Goal: Navigation & Orientation: Find specific page/section

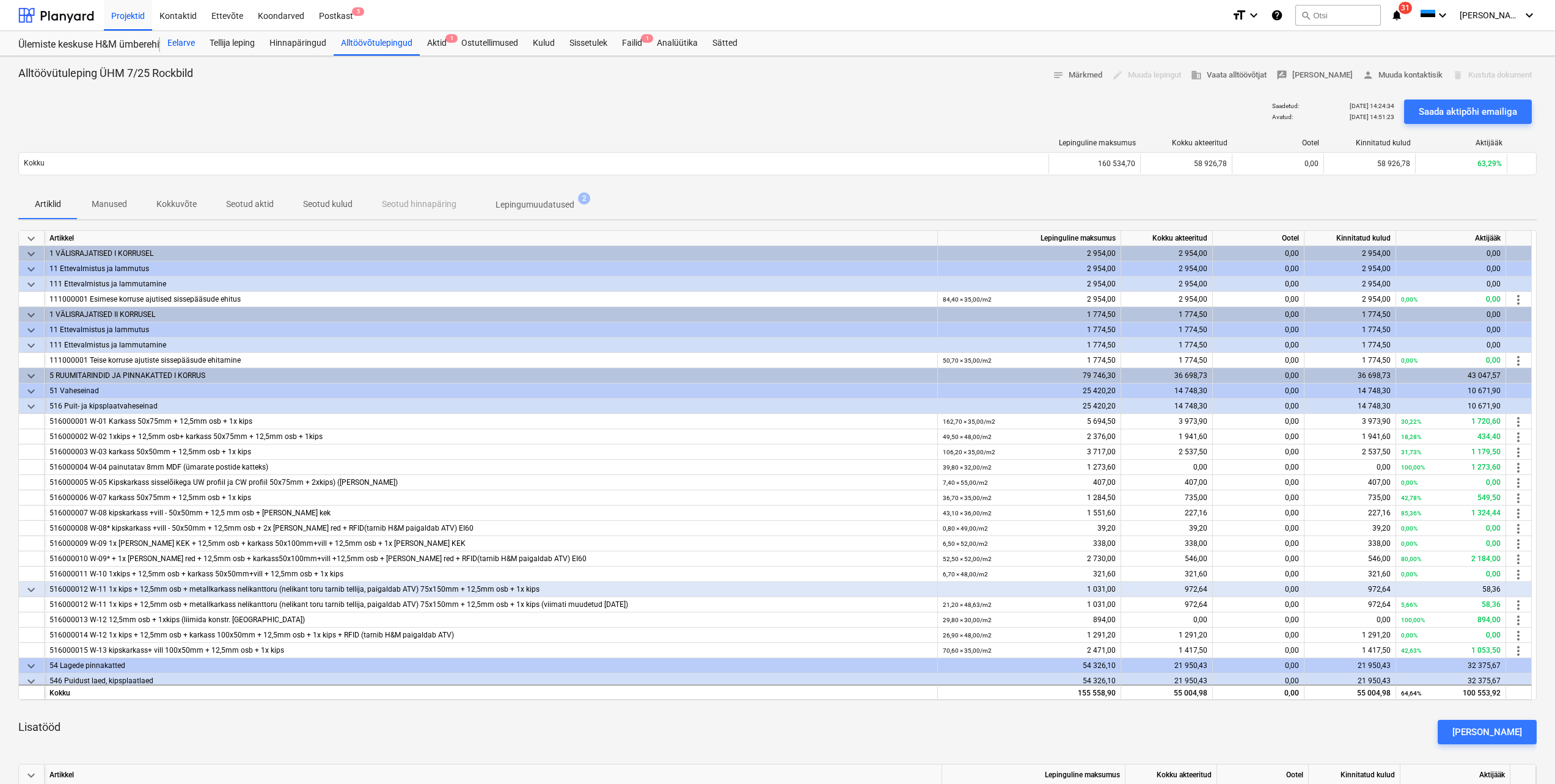
click at [183, 43] on div "Eelarve" at bounding box center [181, 43] width 42 height 24
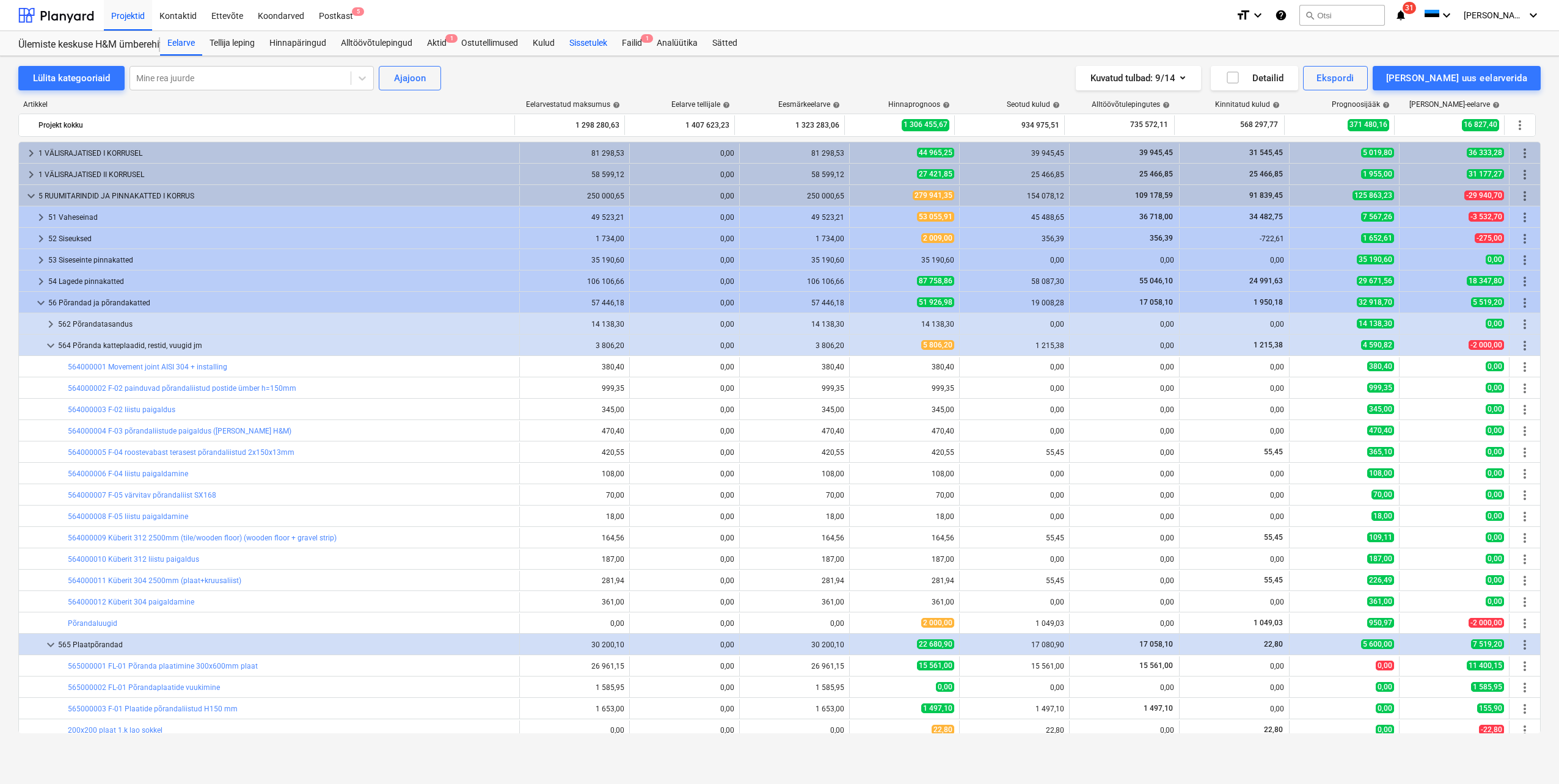
scroll to position [244, 0]
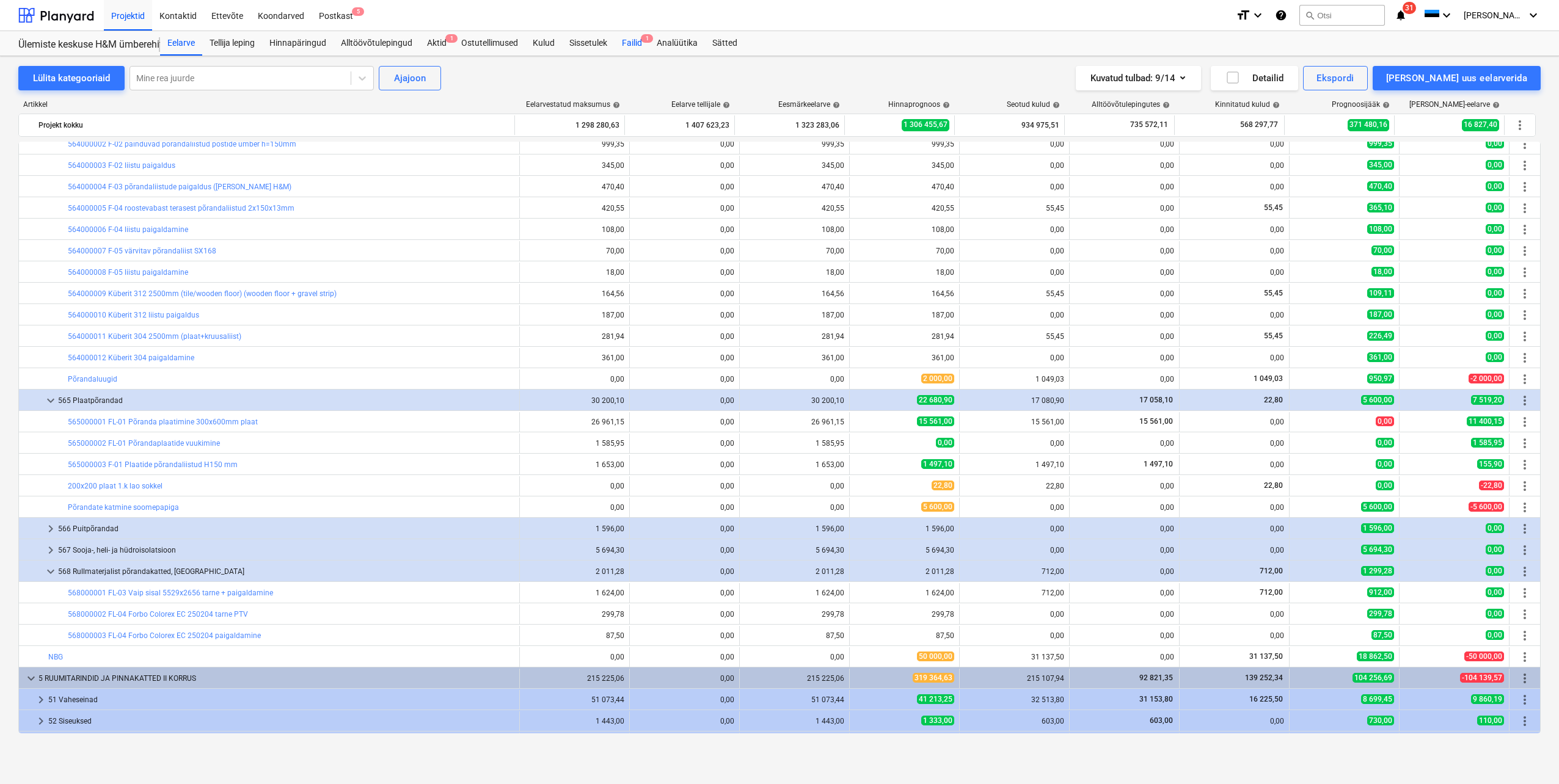
click at [629, 43] on div "Failid 1" at bounding box center [632, 43] width 35 height 24
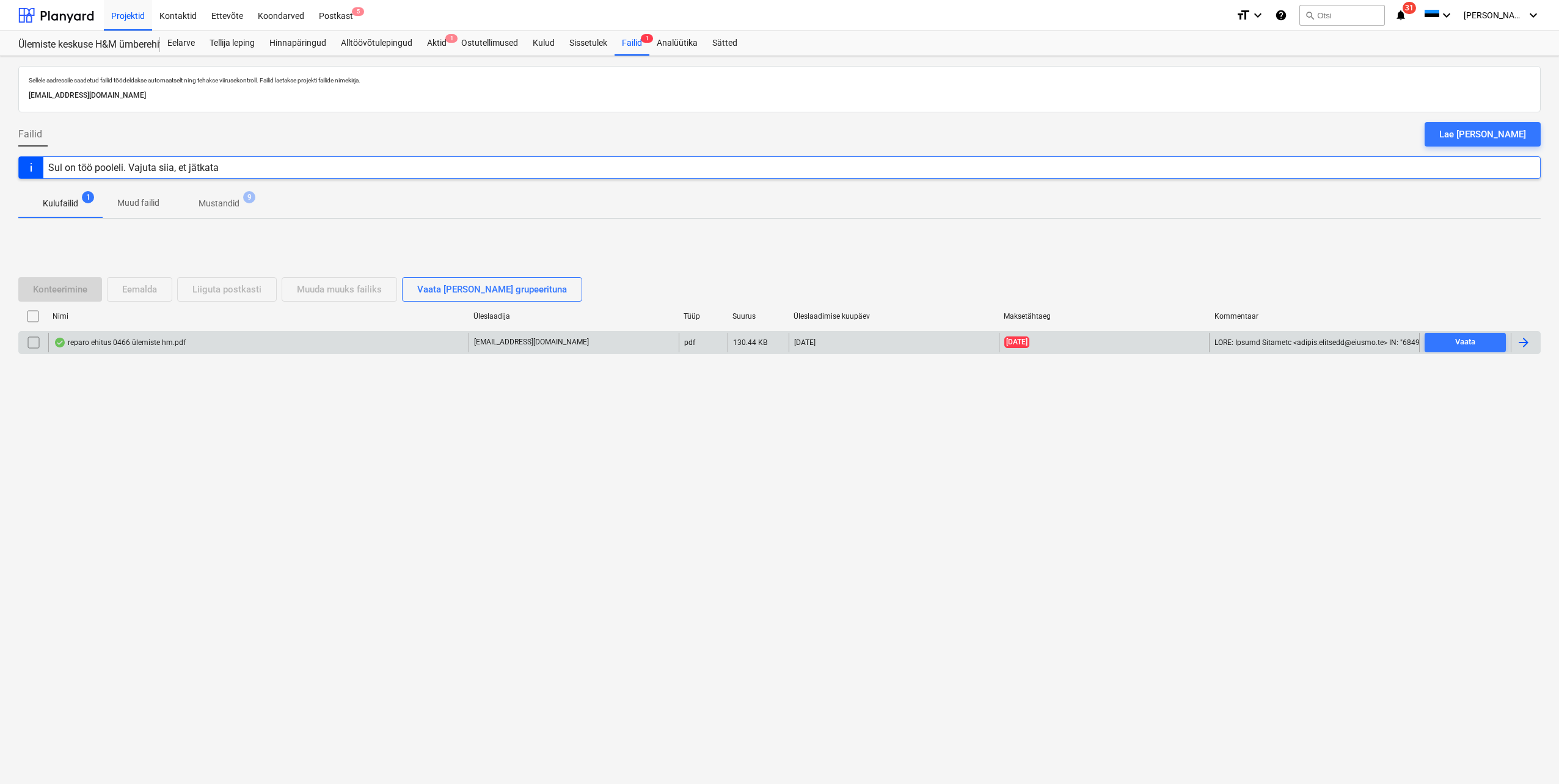
click at [1521, 342] on div at bounding box center [1524, 343] width 15 height 15
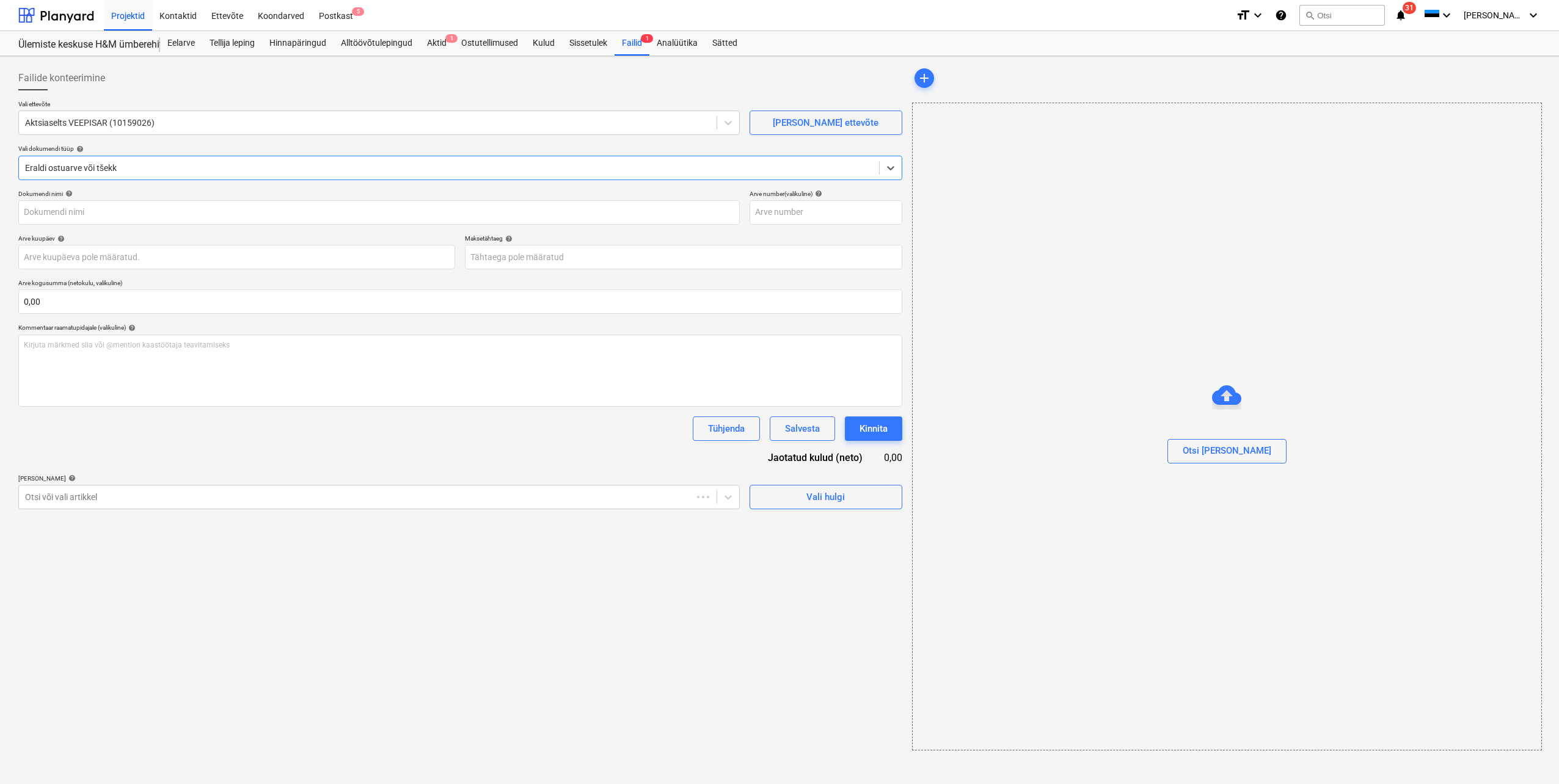
type input "250466"
type input "[DATE]"
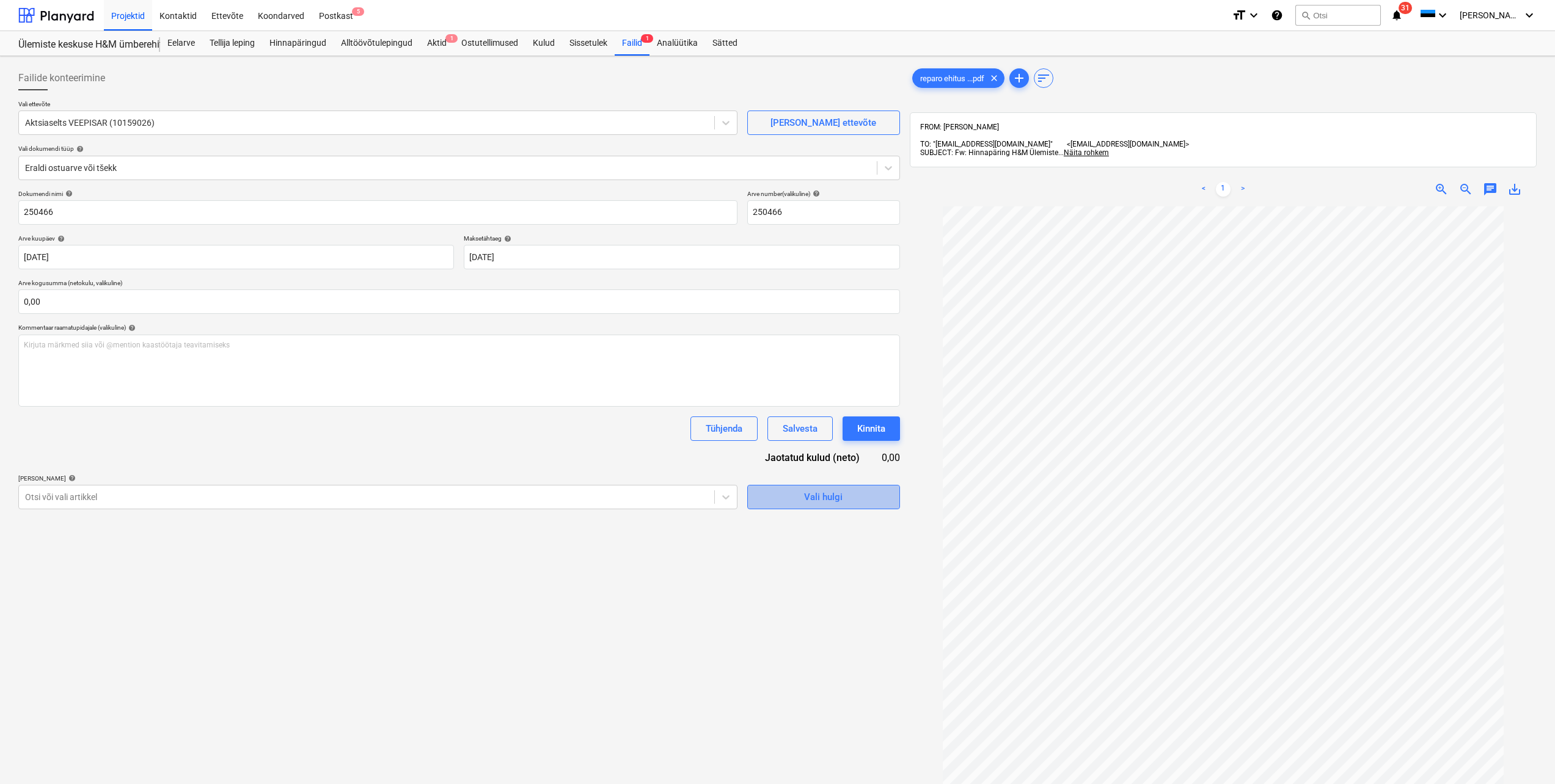
click at [852, 499] on span "Vali hulgi" at bounding box center [823, 497] width 122 height 16
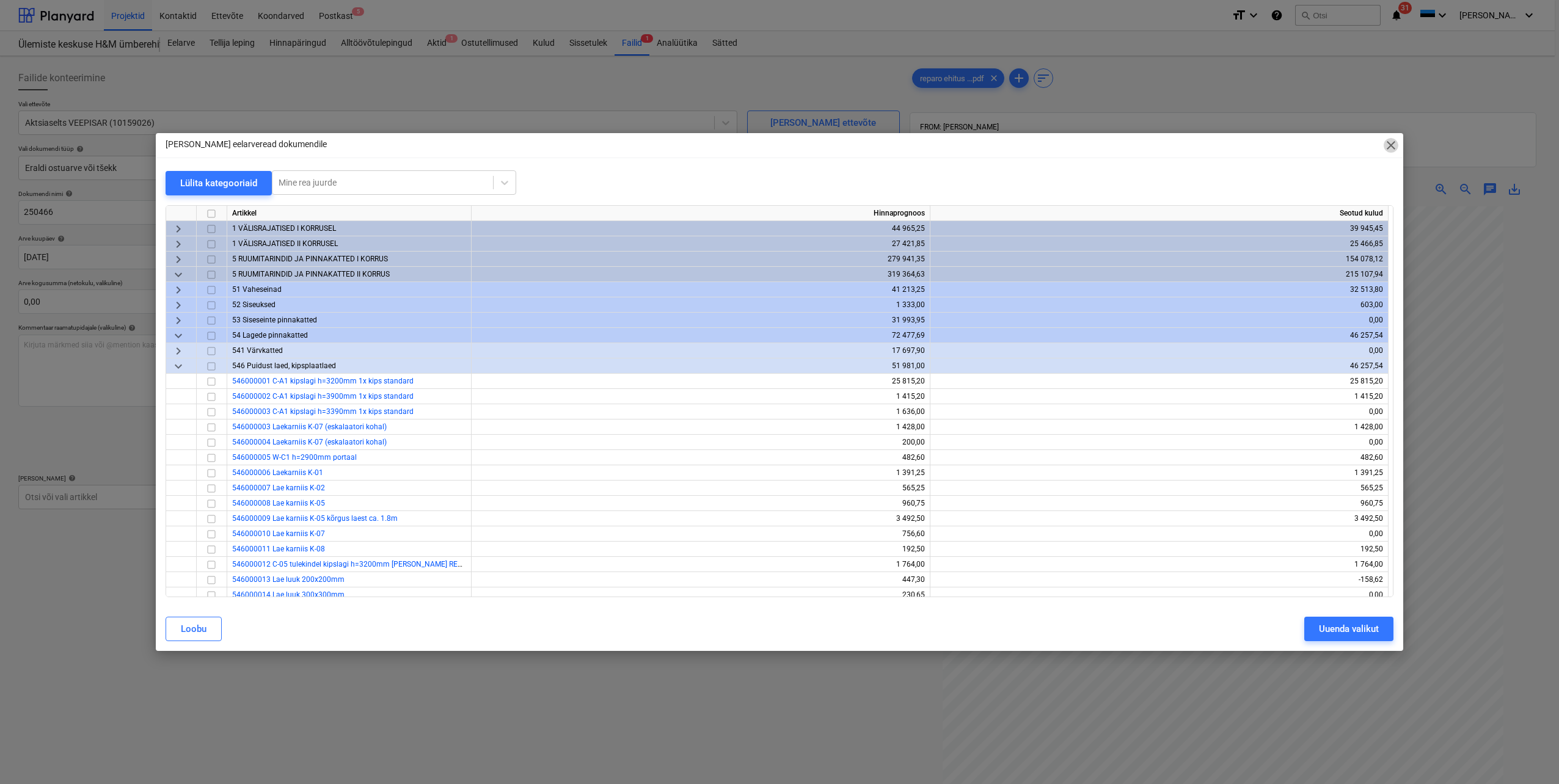
click at [1390, 148] on span "close" at bounding box center [1391, 146] width 15 height 15
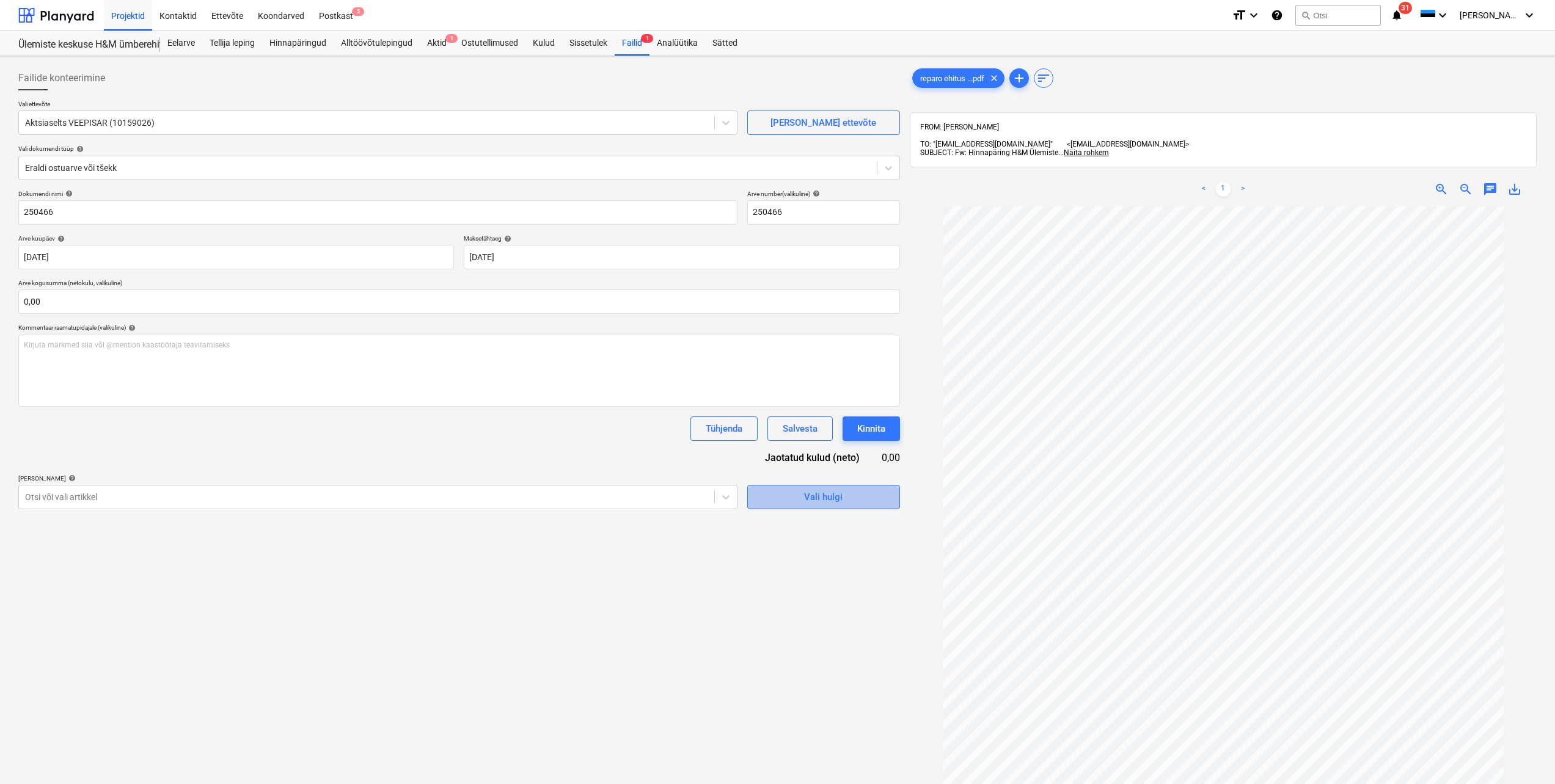
click at [827, 497] on div "Vali hulgi" at bounding box center [823, 497] width 38 height 16
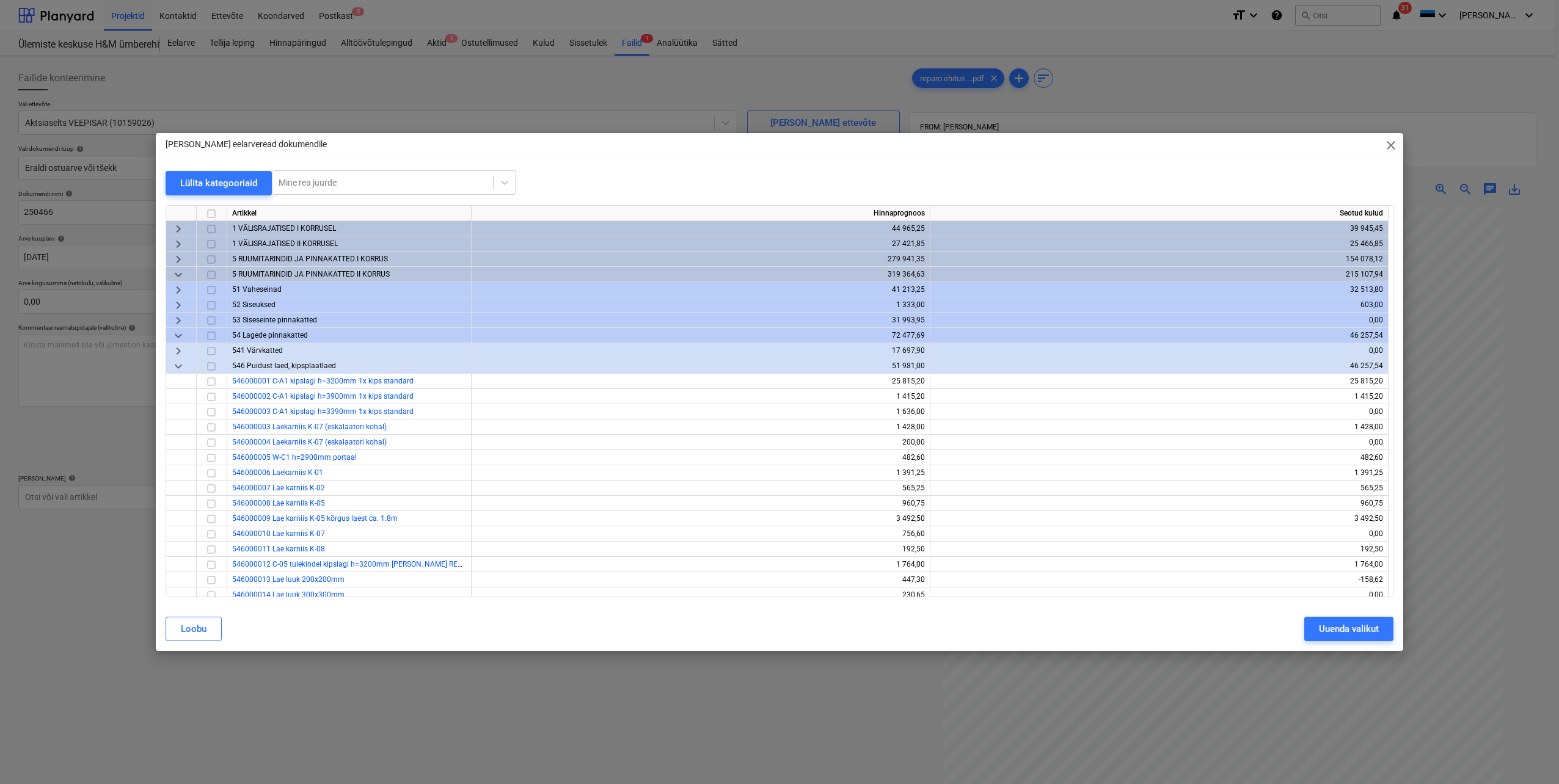
click at [1396, 145] on span "close" at bounding box center [1391, 146] width 15 height 15
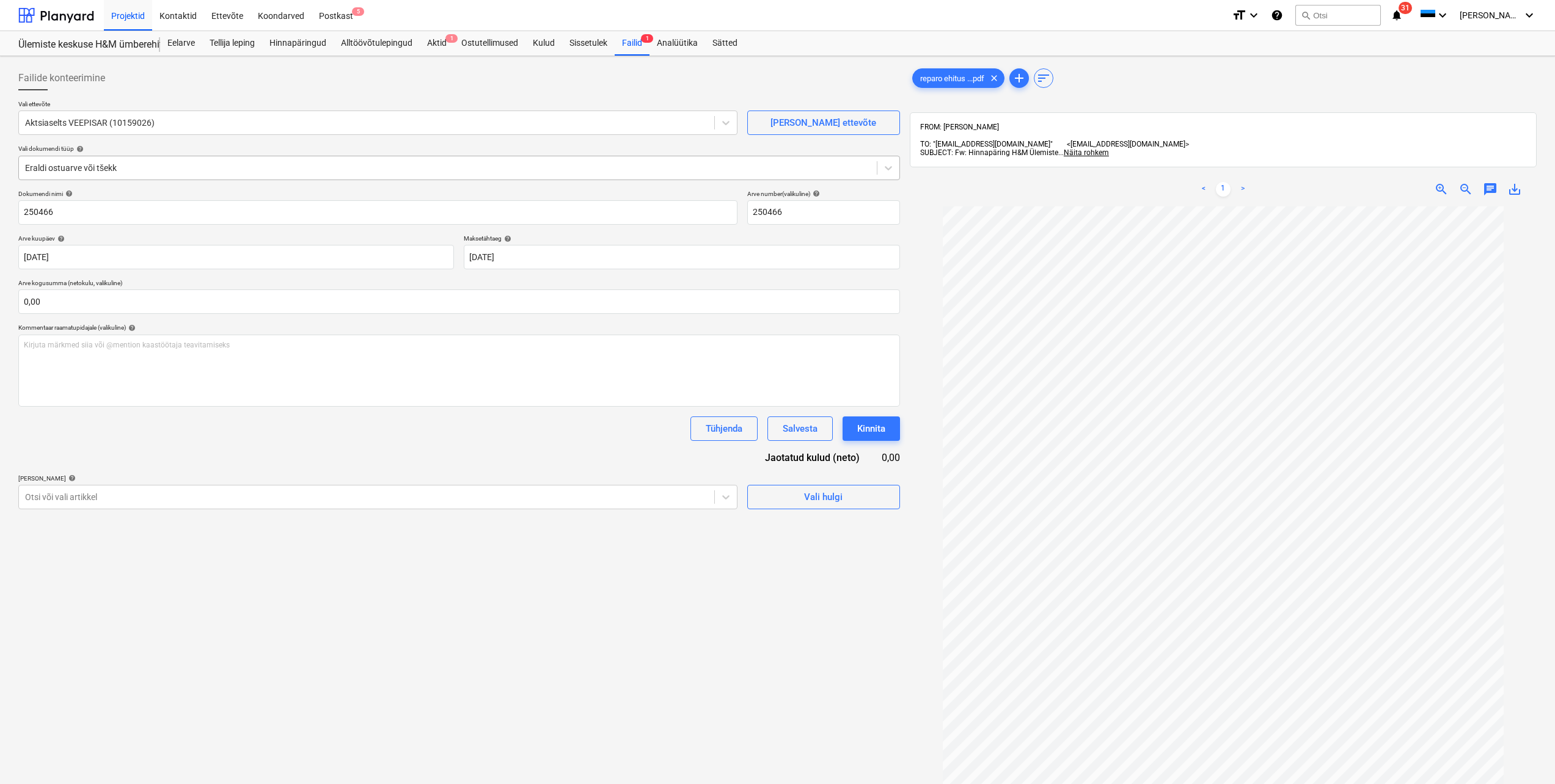
click at [236, 169] on div at bounding box center [447, 168] width 846 height 12
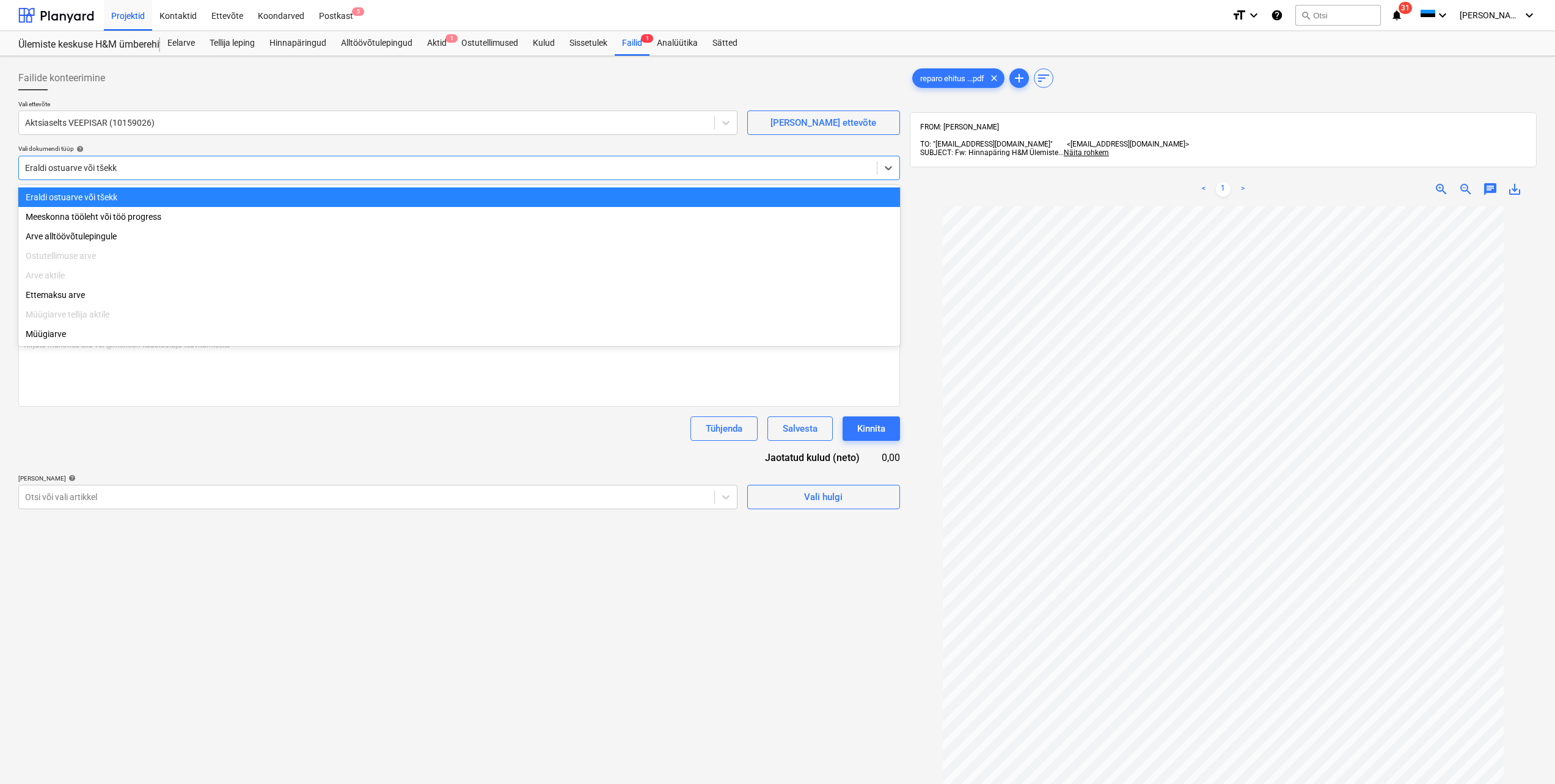
click at [412, 89] on div "Failide konteerimine" at bounding box center [459, 78] width 882 height 24
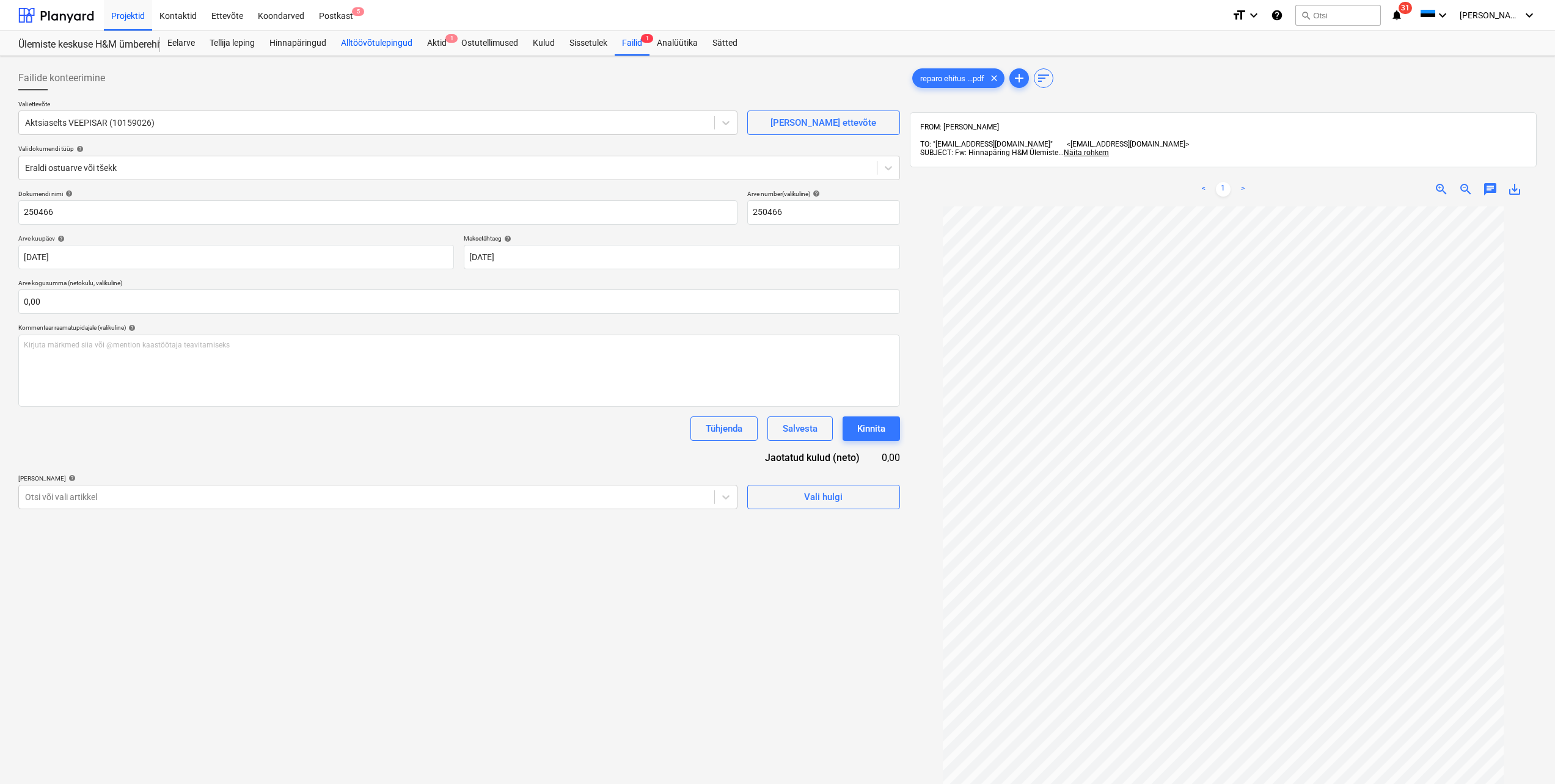
click at [356, 45] on div "Alltöövõtulepingud" at bounding box center [377, 43] width 86 height 24
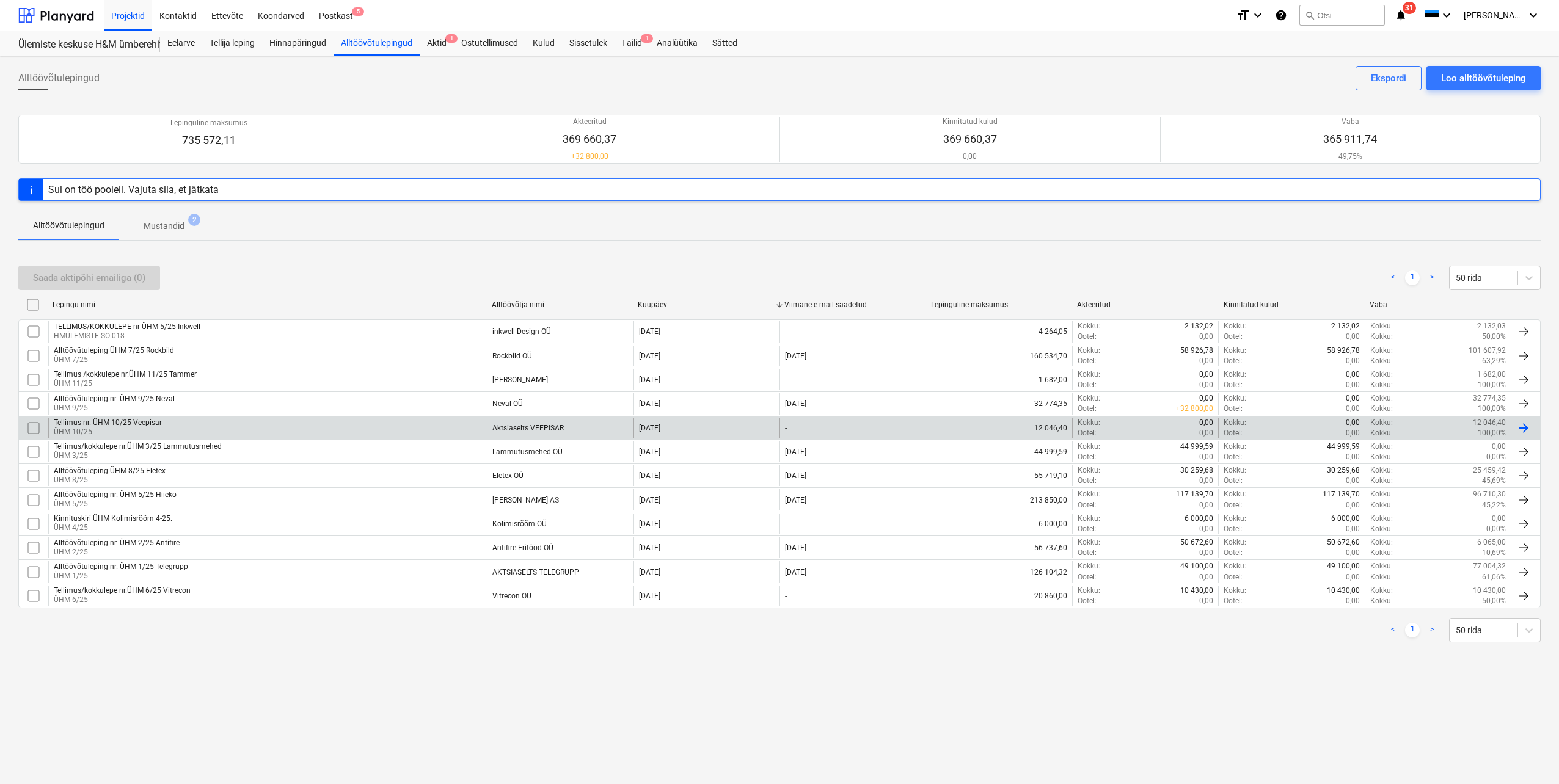
click at [130, 422] on div "Tellimus nr. ÜHM 10/25 Veepisar" at bounding box center [108, 422] width 108 height 9
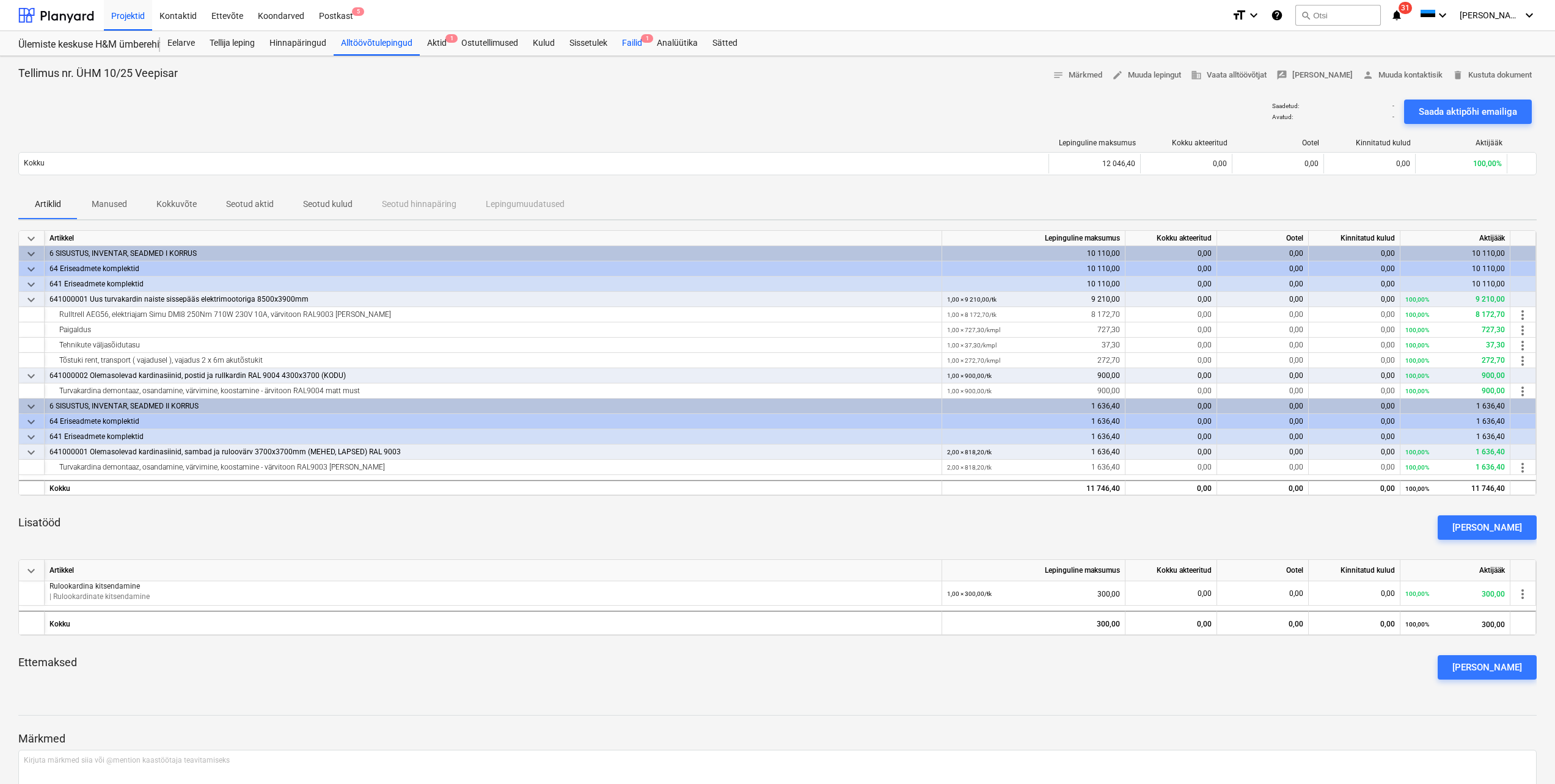
click at [632, 47] on div "Failid 1" at bounding box center [632, 43] width 35 height 24
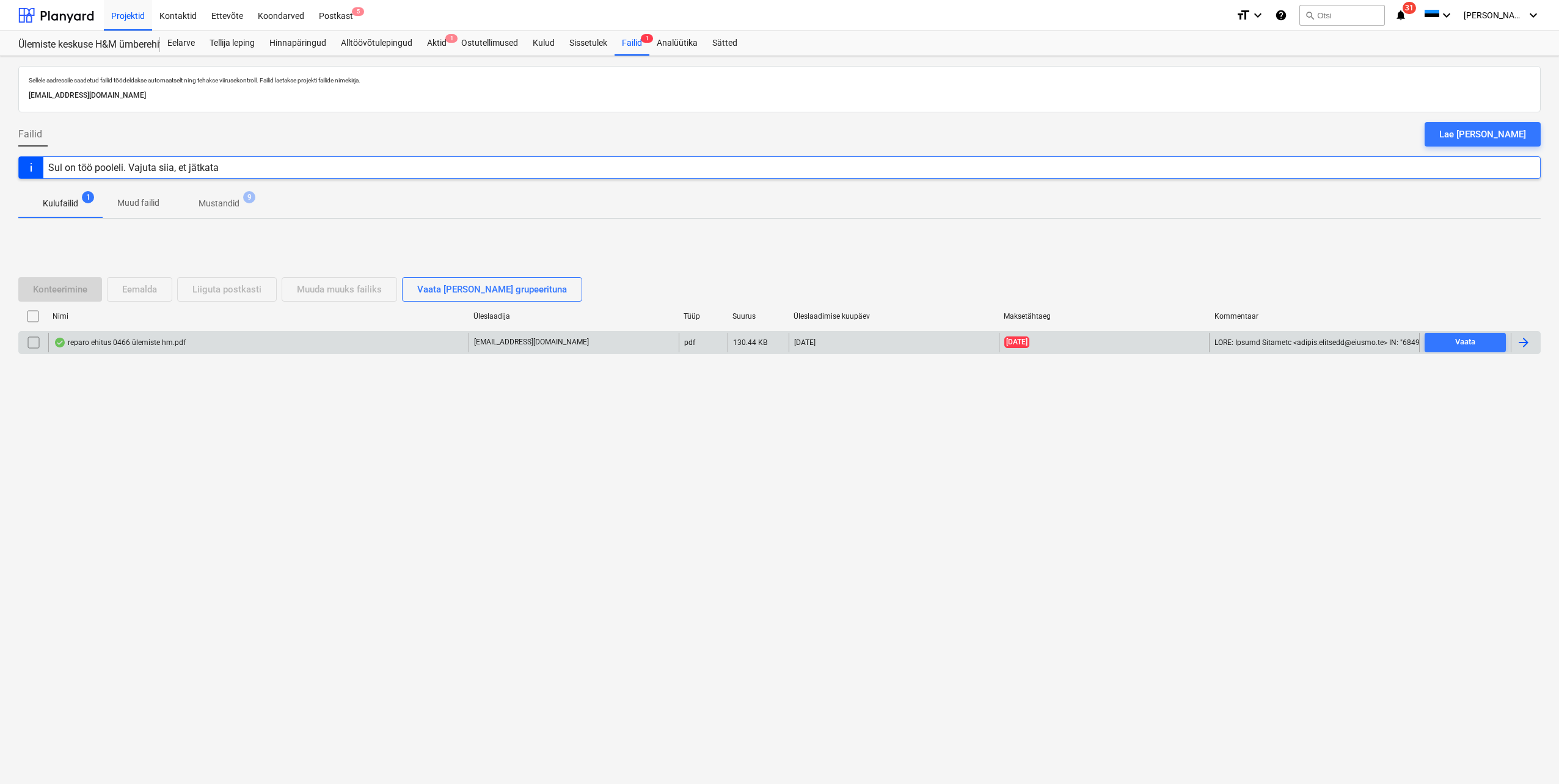
click at [604, 348] on div "[EMAIL_ADDRESS][DOMAIN_NAME]" at bounding box center [573, 343] width 210 height 20
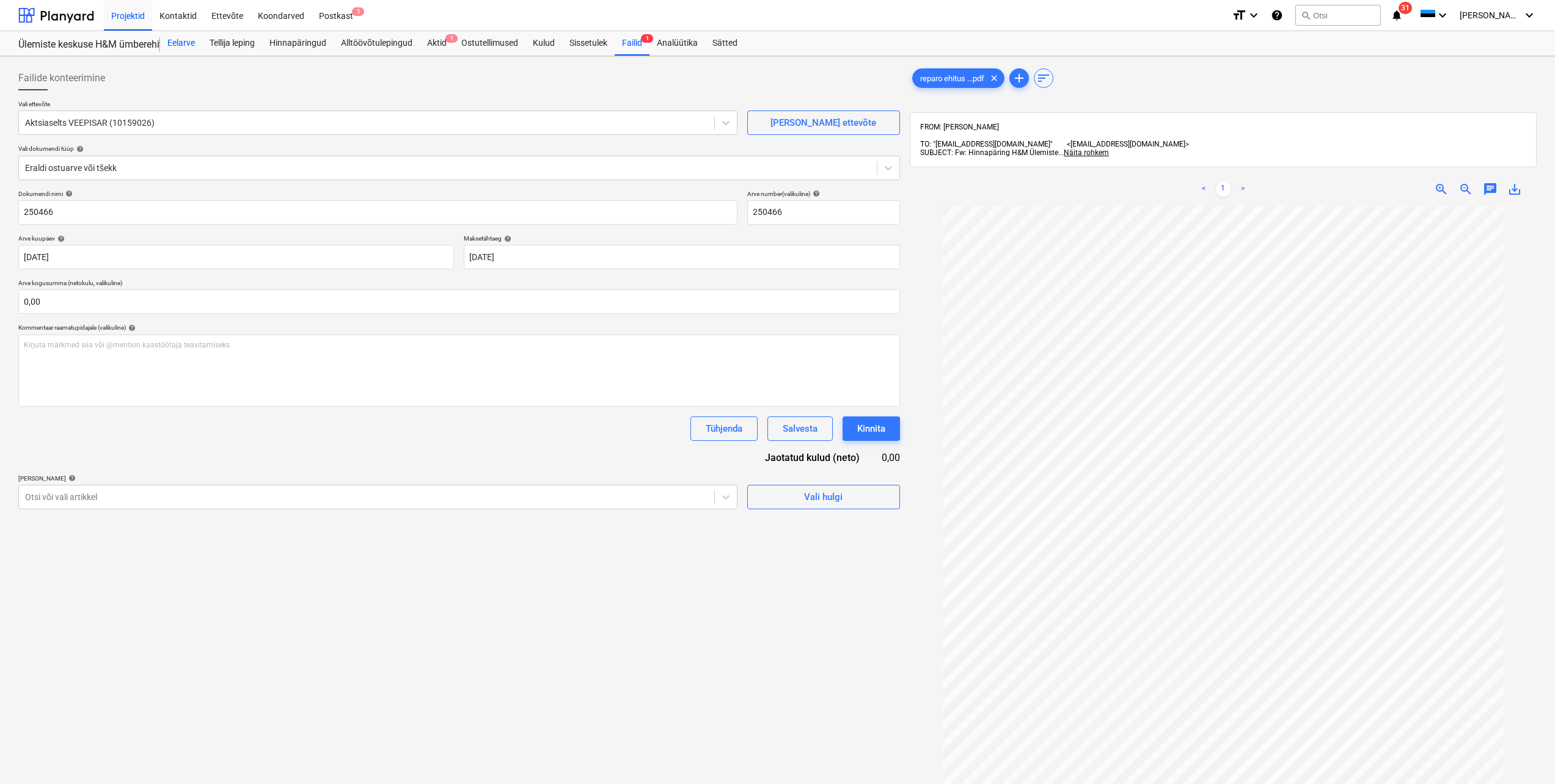
click at [178, 45] on div "Eelarve" at bounding box center [181, 43] width 42 height 24
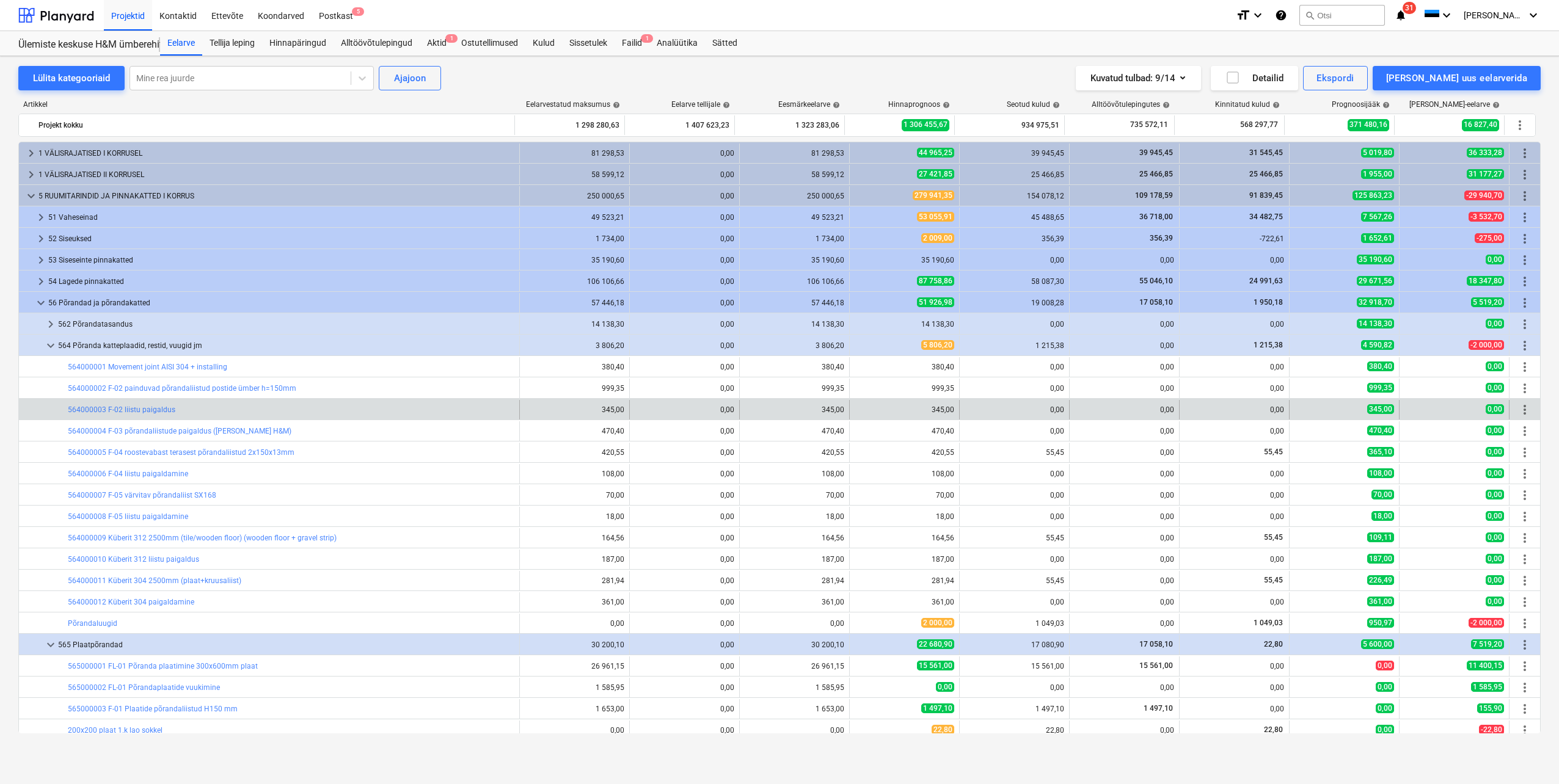
scroll to position [244, 0]
